Goal: Information Seeking & Learning: Learn about a topic

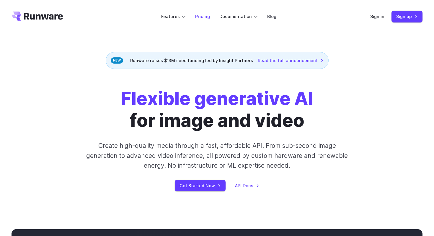
click at [201, 16] on link "Pricing" at bounding box center [202, 16] width 15 height 7
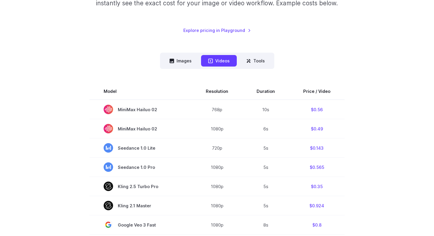
scroll to position [115, 0]
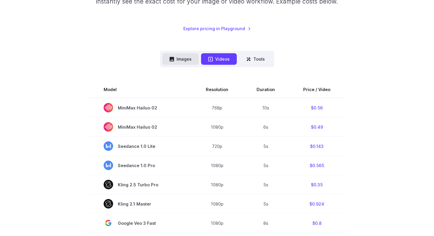
click at [191, 61] on button "Images" at bounding box center [180, 59] width 36 height 12
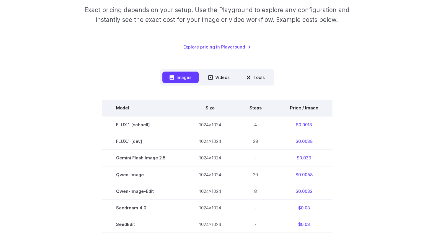
scroll to position [88, 0]
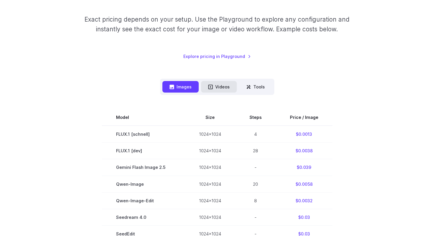
click at [220, 89] on button "Videos" at bounding box center [219, 87] width 36 height 12
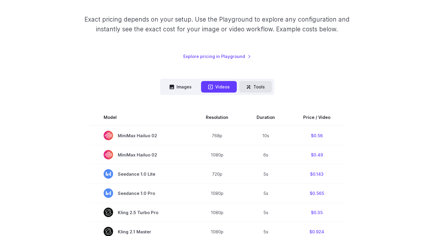
click at [248, 89] on icon at bounding box center [248, 86] width 5 height 5
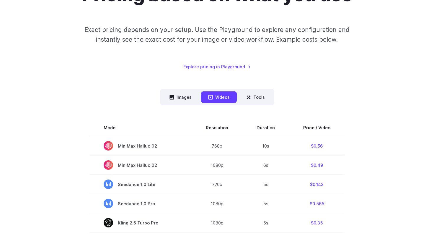
scroll to position [0, 0]
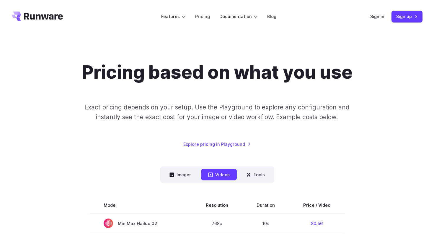
click at [47, 13] on icon "Go to /" at bounding box center [37, 16] width 51 height 9
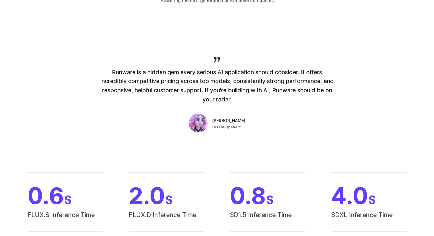
scroll to position [416, 0]
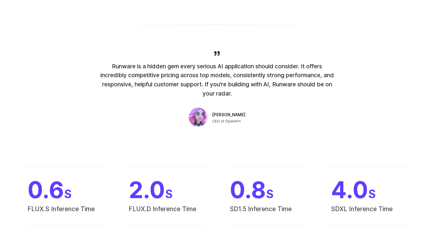
drag, startPoint x: 174, startPoint y: 67, endPoint x: 229, endPoint y: 101, distance: 64.4
click at [229, 101] on div "Runware is a hidden gem every serious AI application should consider. It offers…" at bounding box center [217, 89] width 236 height 79
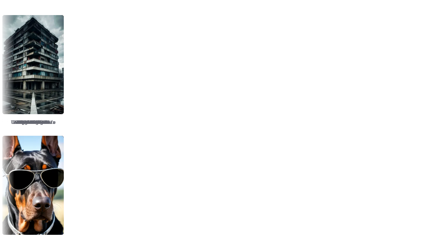
scroll to position [868, 0]
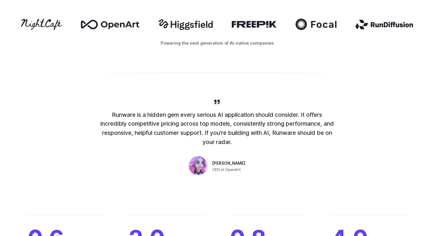
scroll to position [367, 0]
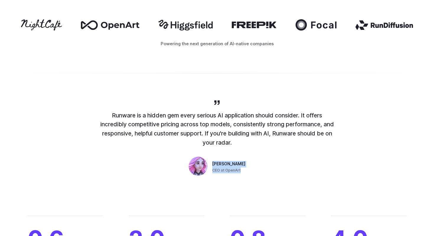
drag, startPoint x: 244, startPoint y: 170, endPoint x: 213, endPoint y: 163, distance: 32.4
click at [213, 163] on div "Runware is a hidden gem every serious AI application should consider. It offers…" at bounding box center [217, 138] width 236 height 79
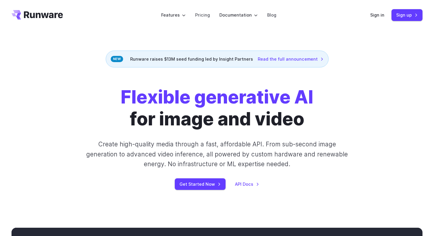
scroll to position [0, 0]
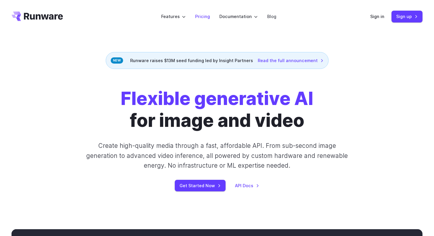
click at [200, 17] on link "Pricing" at bounding box center [202, 16] width 15 height 7
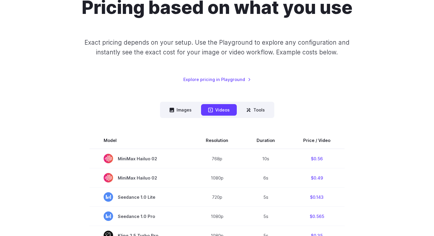
scroll to position [73, 0]
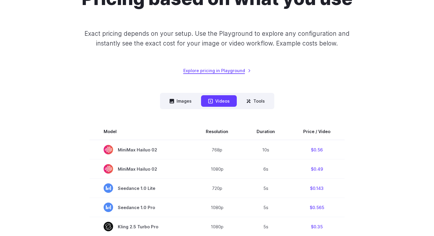
click at [213, 70] on link "Explore pricing in Playground" at bounding box center [217, 70] width 68 height 7
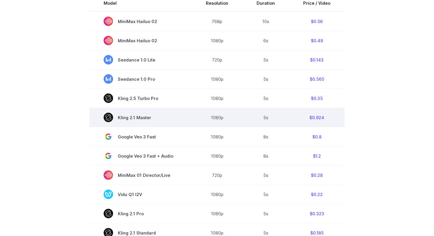
scroll to position [192, 0]
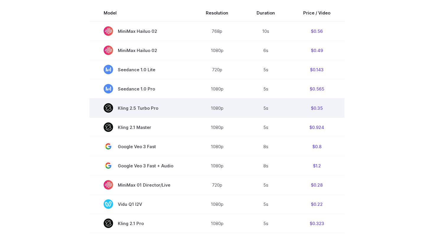
click at [319, 109] on td "$0.35" at bounding box center [316, 107] width 55 height 19
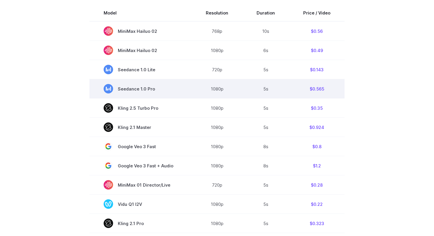
scroll to position [146, 0]
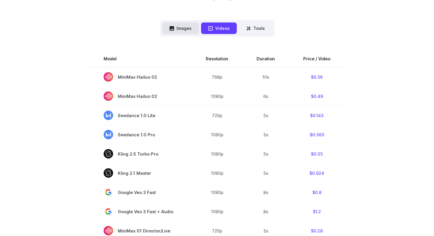
click at [185, 34] on button "Images" at bounding box center [180, 28] width 36 height 12
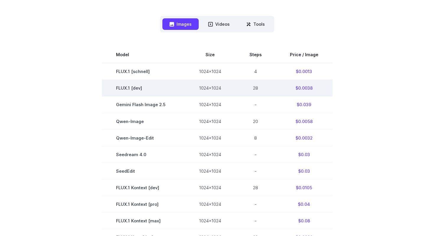
scroll to position [138, 0]
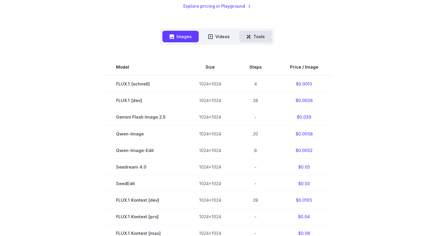
click at [243, 36] on button "Tools" at bounding box center [255, 37] width 33 height 12
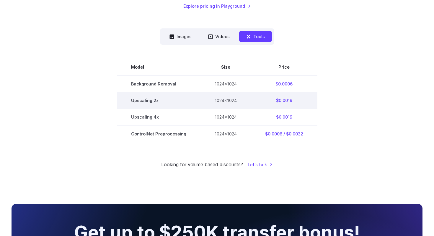
click at [283, 100] on td "$0.0019" at bounding box center [284, 100] width 66 height 17
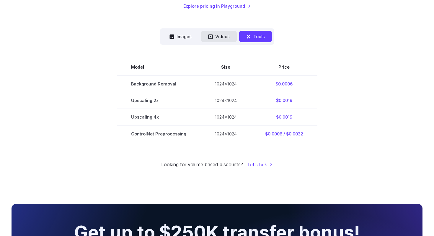
click at [217, 41] on button "Videos" at bounding box center [219, 37] width 36 height 12
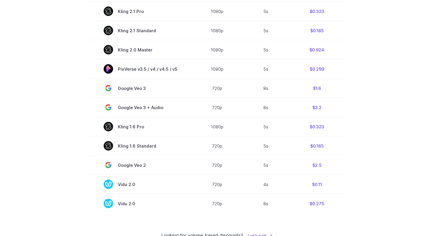
scroll to position [431, 0]
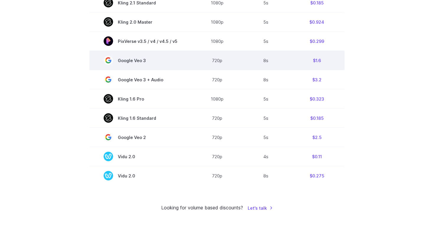
click at [315, 60] on td "$1.6" at bounding box center [316, 60] width 55 height 19
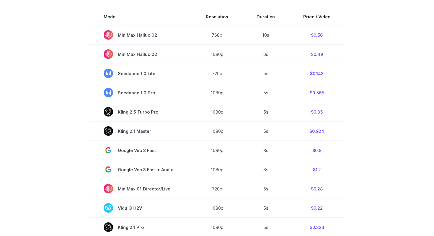
scroll to position [38, 0]
